Goal: Information Seeking & Learning: Understand process/instructions

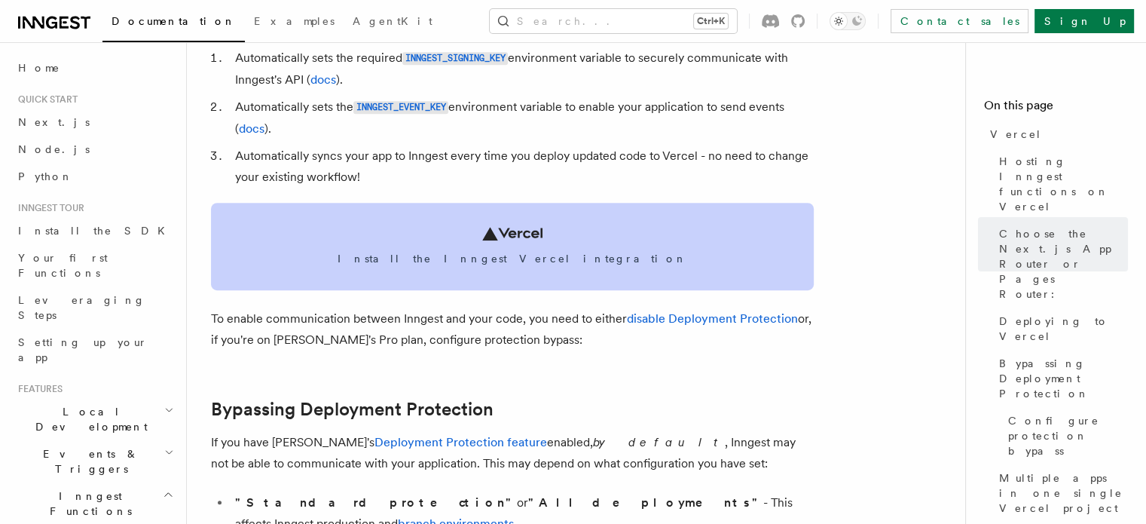
scroll to position [790, 0]
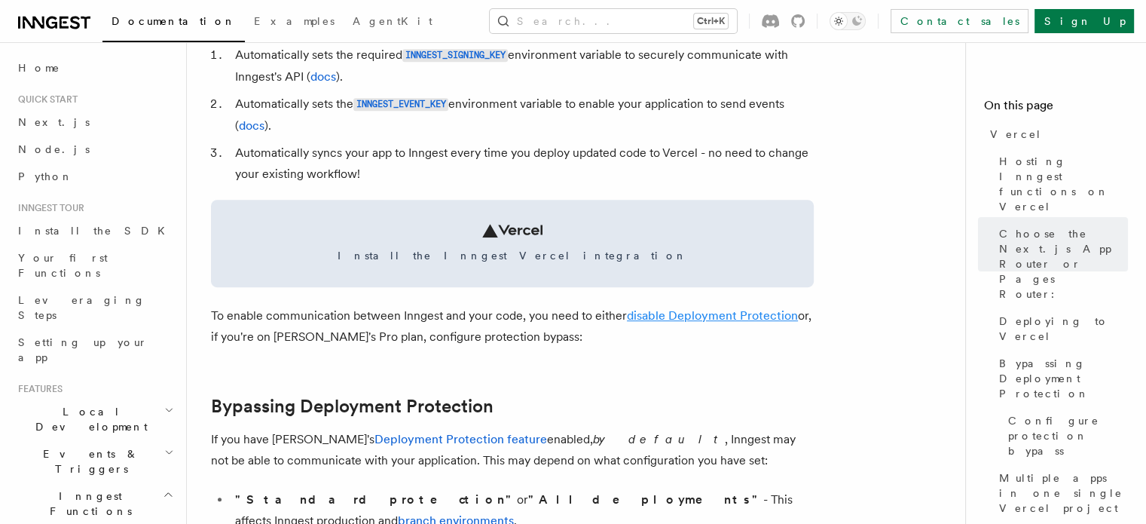
click at [690, 314] on link "disable Deployment Protection" at bounding box center [712, 315] width 171 height 14
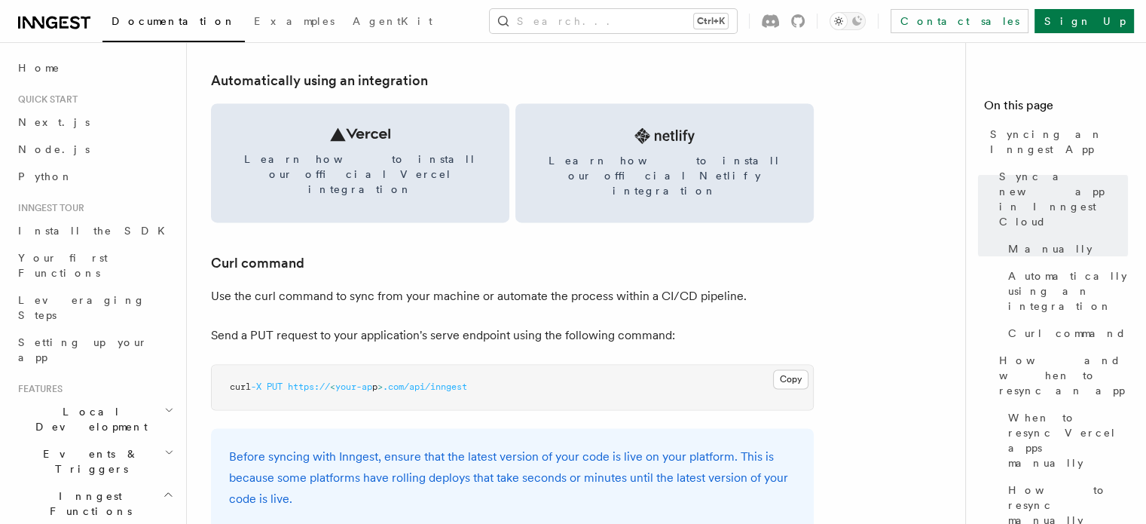
scroll to position [2094, 0]
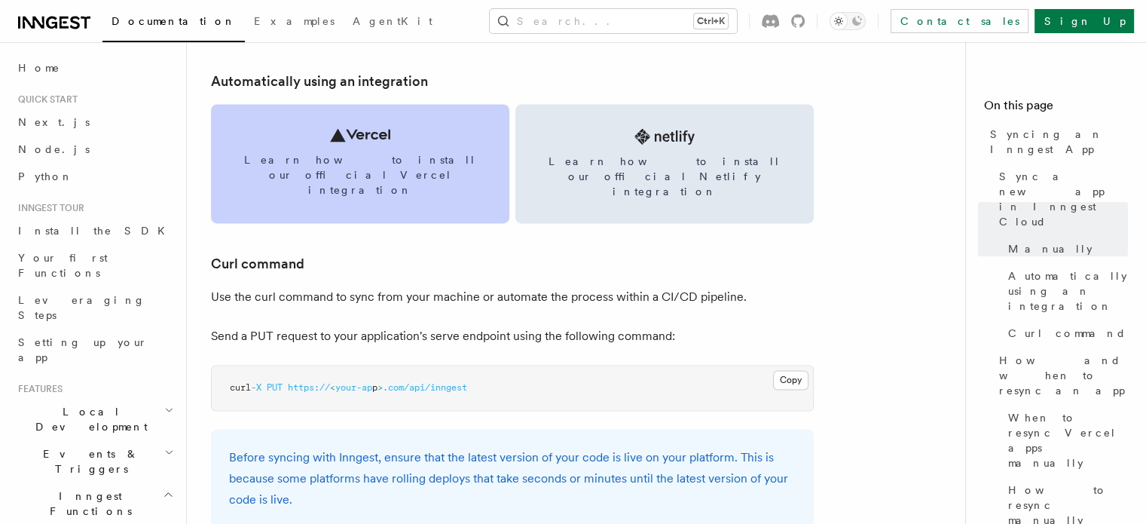
click at [392, 168] on link "Learn how to install our official Vercel integration" at bounding box center [360, 163] width 298 height 119
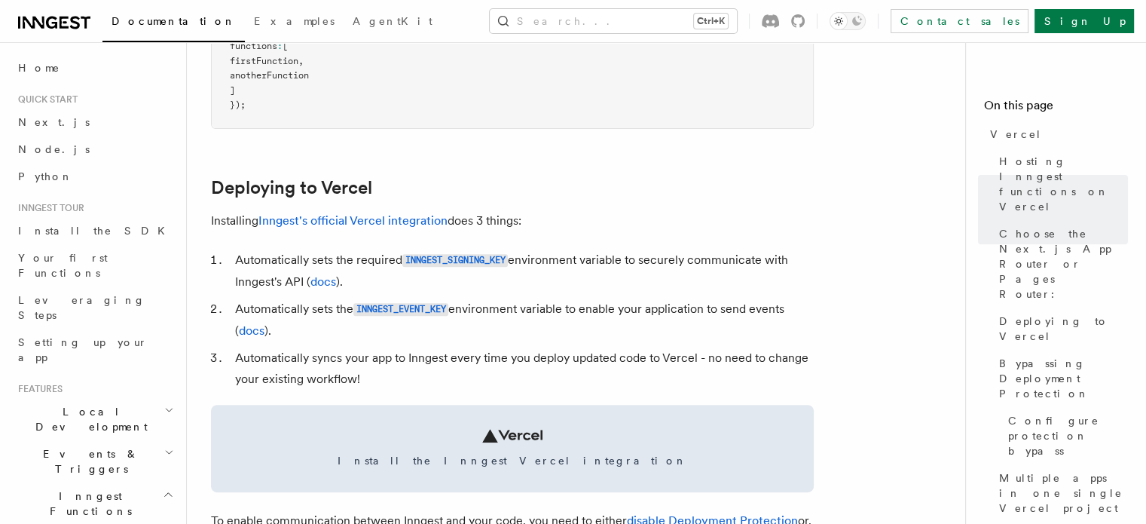
scroll to position [597, 0]
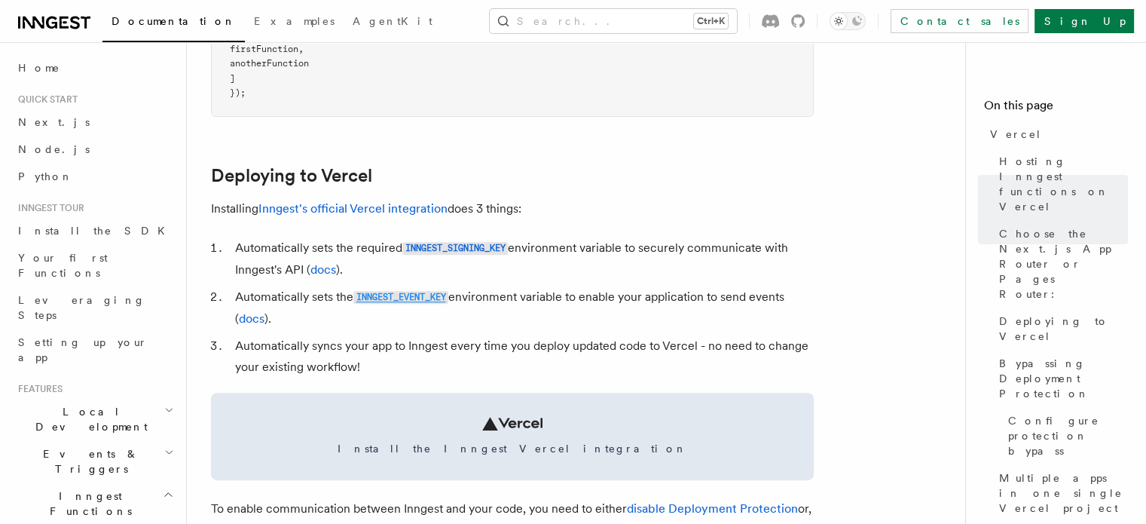
click at [432, 302] on code "INNGEST_EVENT_KEY" at bounding box center [400, 297] width 95 height 13
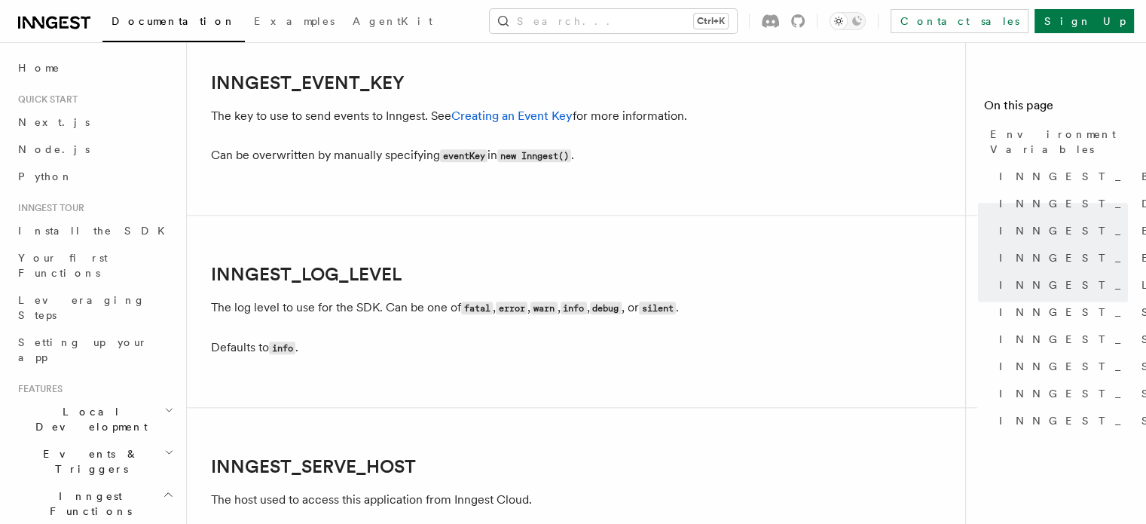
scroll to position [1718, 0]
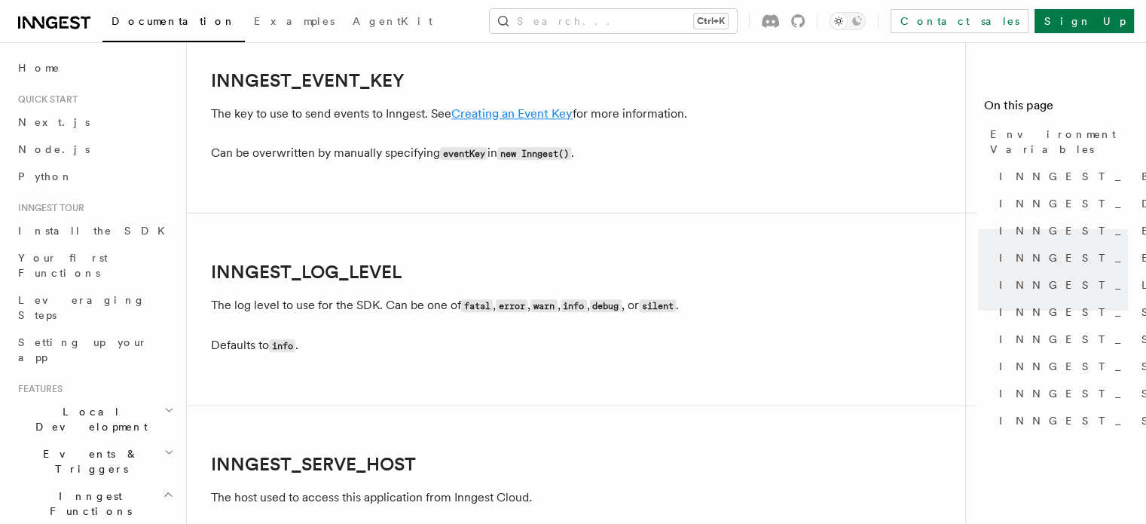
click at [530, 118] on link "Creating an Event Key" at bounding box center [511, 113] width 121 height 14
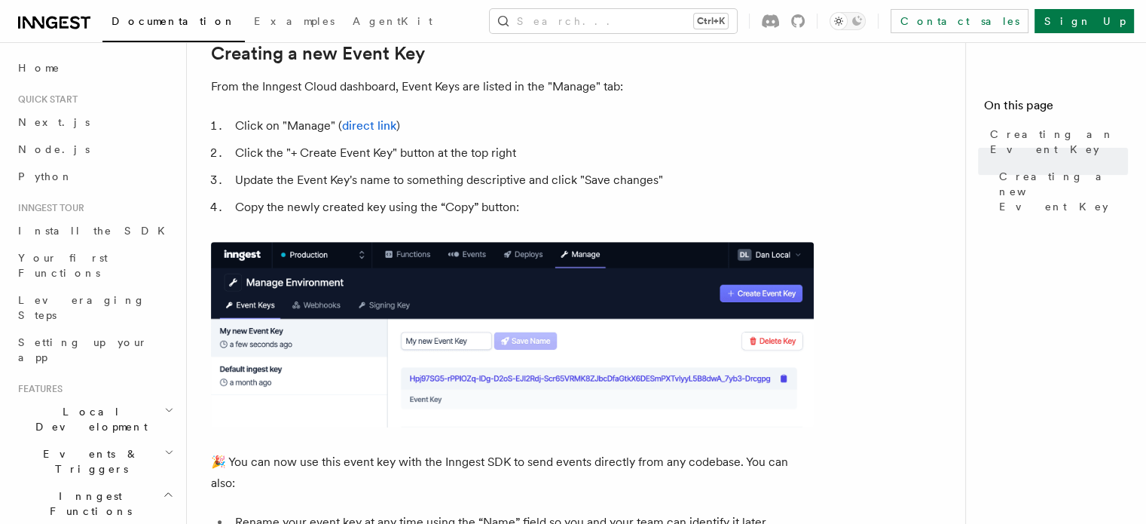
scroll to position [698, 0]
